Goal: Task Accomplishment & Management: Complete application form

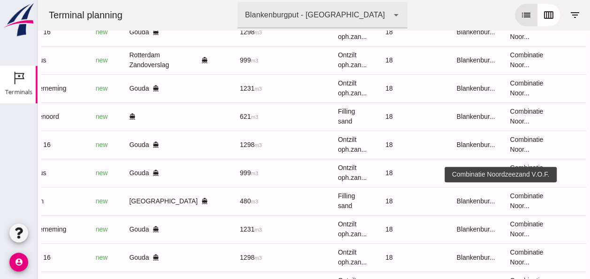
scroll to position [283, 0]
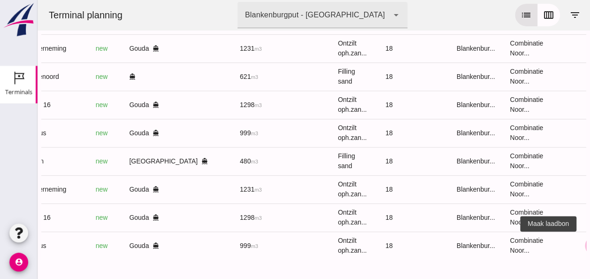
click at [590, 241] on icon "receipt_long" at bounding box center [594, 245] width 8 height 8
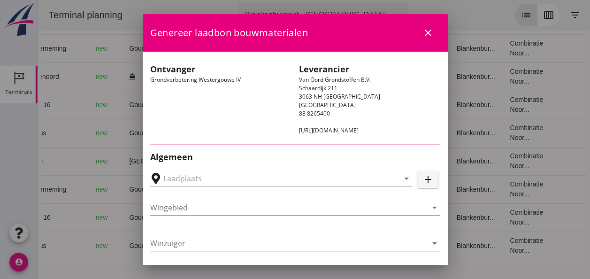
type input "Loswal Fa. J. Bos&Zonen, [GEOGRAPHIC_DATA]"
type input "Taurus"
type input "Rianne"
type input "999"
type input "Ontzilt oph.zand [75] (6120)"
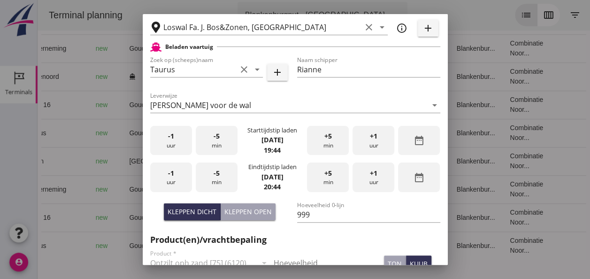
scroll to position [235, 0]
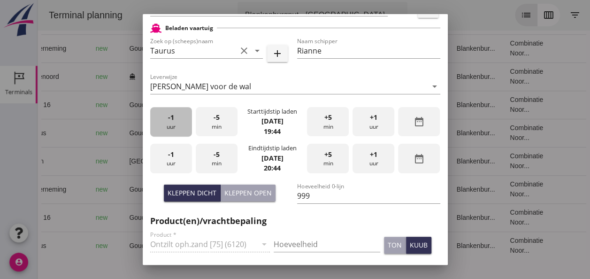
click at [172, 124] on div "-1 uur" at bounding box center [171, 122] width 42 height 30
click at [208, 129] on div "-5 min" at bounding box center [217, 122] width 42 height 30
click at [180, 158] on div "-1 uur" at bounding box center [171, 159] width 42 height 30
click at [213, 162] on div "-5 min" at bounding box center [217, 159] width 42 height 30
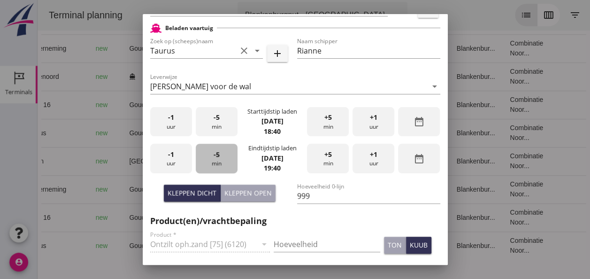
click at [213, 161] on div "-5 min" at bounding box center [217, 159] width 42 height 30
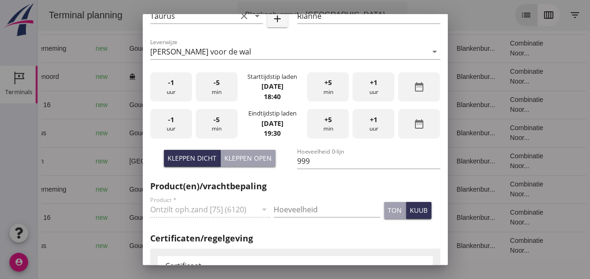
scroll to position [282, 0]
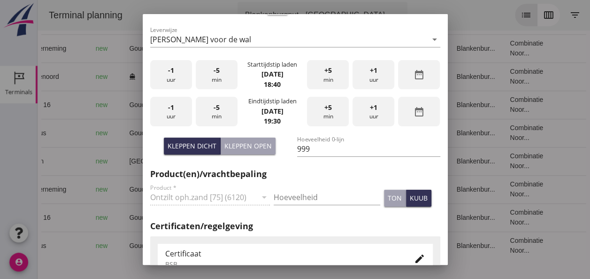
click at [318, 184] on div "Hoeveelheid" at bounding box center [327, 199] width 107 height 30
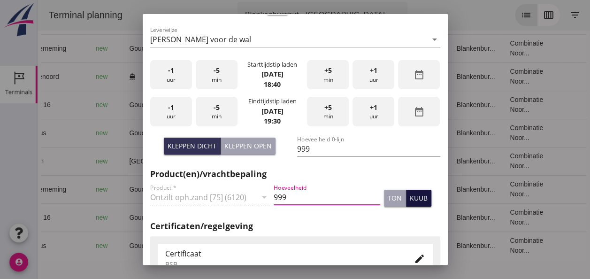
type input "999"
click at [411, 200] on div "kuub" at bounding box center [419, 198] width 18 height 10
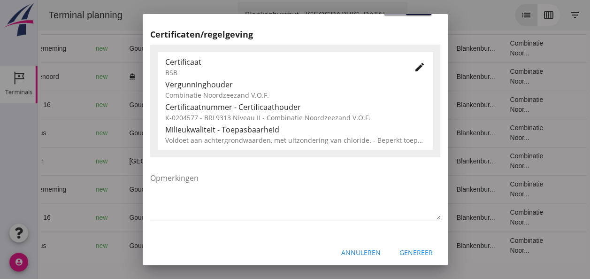
scroll to position [479, 0]
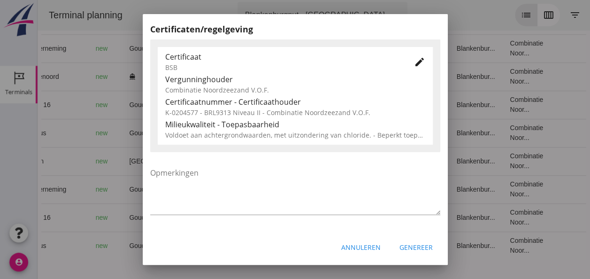
click at [410, 246] on div "Genereer" at bounding box center [416, 247] width 33 height 10
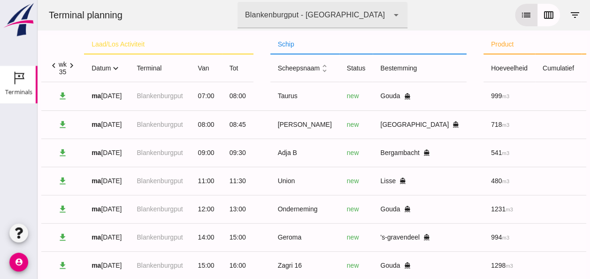
scroll to position [1, 0]
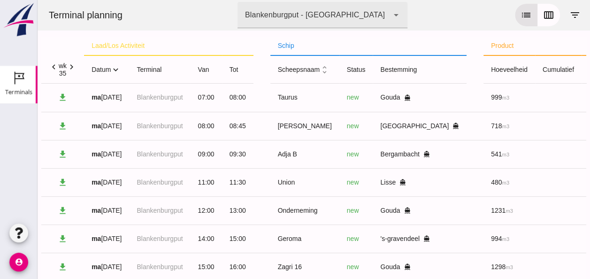
click at [117, 69] on icon "expand_more" at bounding box center [116, 70] width 10 height 10
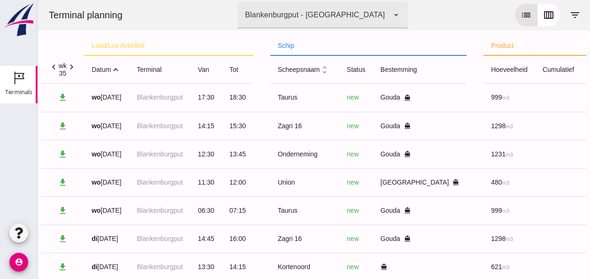
click at [117, 66] on icon "expand_less" at bounding box center [116, 70] width 10 height 10
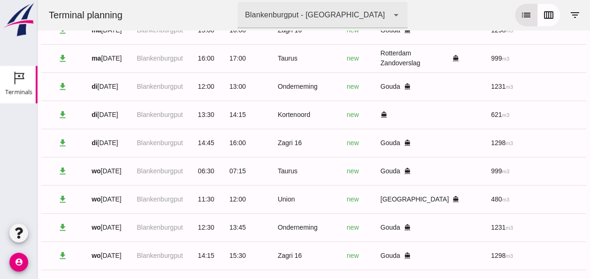
scroll to position [283, 0]
